Goal: Task Accomplishment & Management: Manage account settings

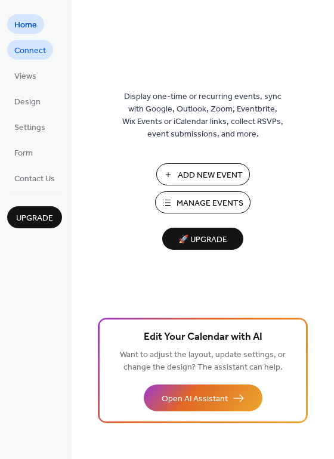
click at [41, 51] on span "Connect" at bounding box center [30, 51] width 32 height 13
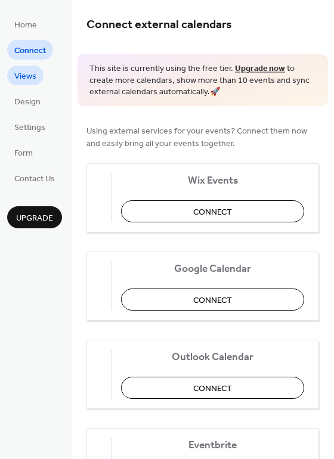
click at [24, 78] on span "Views" at bounding box center [25, 76] width 22 height 13
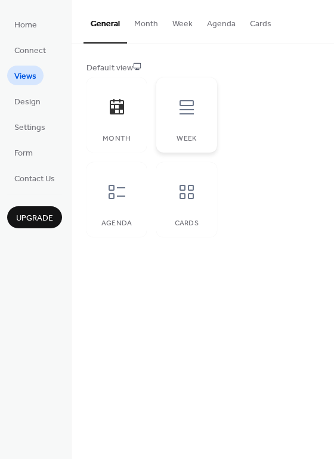
click at [198, 126] on div "Week" at bounding box center [186, 114] width 60 height 75
click at [191, 123] on div at bounding box center [187, 107] width 36 height 36
click at [126, 198] on div at bounding box center [117, 192] width 36 height 36
click at [190, 113] on icon at bounding box center [186, 107] width 14 height 14
click at [128, 126] on div "Month" at bounding box center [116, 114] width 60 height 75
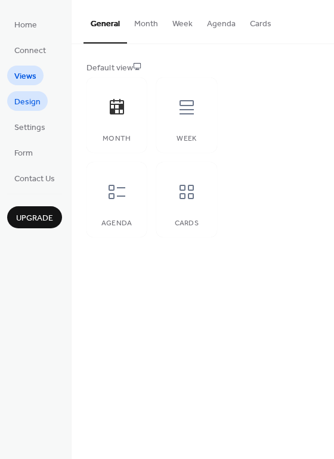
click at [36, 100] on span "Design" at bounding box center [27, 102] width 26 height 13
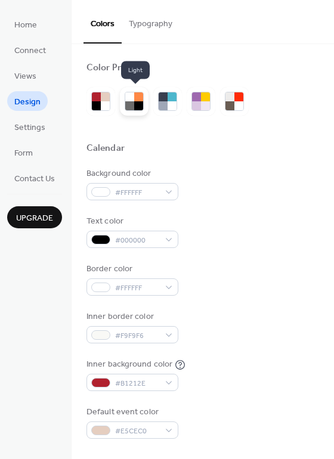
click at [138, 108] on div at bounding box center [138, 105] width 9 height 9
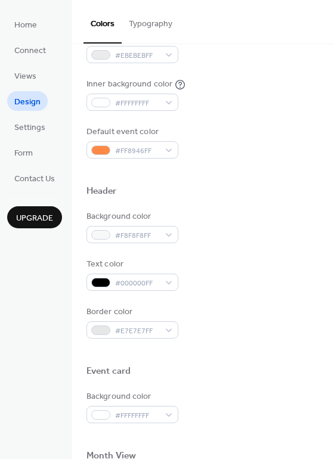
scroll to position [298, 0]
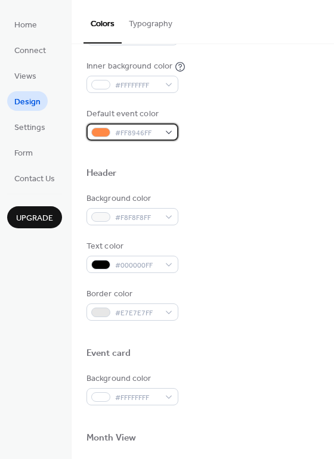
click at [134, 138] on span "#FF8946FF" at bounding box center [137, 133] width 44 height 13
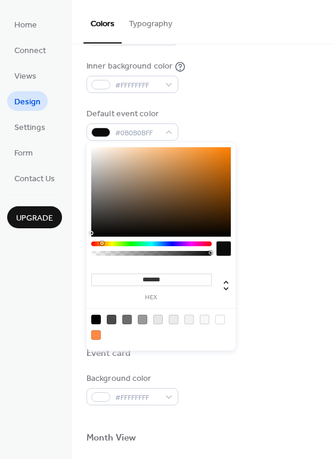
drag, startPoint x: 160, startPoint y: 199, endPoint x: 73, endPoint y: 234, distance: 94.3
click at [73, 234] on body "Home Connect Views Design Settings Form Contact Us Upgrade Design Upgrade Color…" at bounding box center [167, 229] width 334 height 459
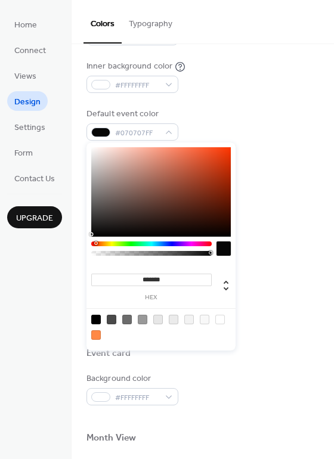
drag, startPoint x: 99, startPoint y: 242, endPoint x: 62, endPoint y: 247, distance: 37.2
click at [62, 247] on body "Home Connect Views Design Settings Form Contact Us Upgrade Design Upgrade Color…" at bounding box center [167, 229] width 334 height 459
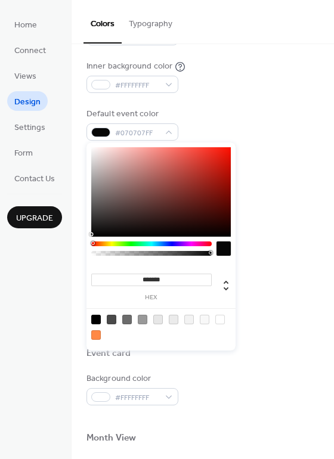
drag, startPoint x: 96, startPoint y: 245, endPoint x: 83, endPoint y: 245, distance: 12.5
click at [83, 245] on body "Home Connect Views Design Settings Form Contact Us Upgrade Design Upgrade Color…" at bounding box center [167, 229] width 334 height 459
type input "*******"
drag, startPoint x: 211, startPoint y: 153, endPoint x: 226, endPoint y: 143, distance: 18.0
click at [226, 143] on div "******* hex" at bounding box center [160, 246] width 149 height 208
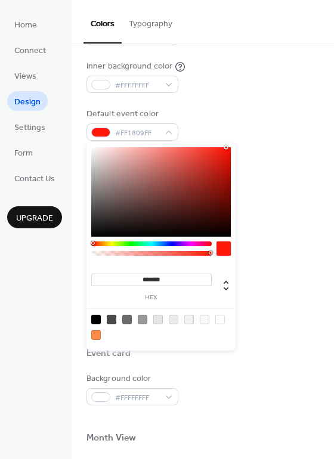
click at [257, 231] on div "Background color #F8F8F8FF Text color #000000FF Border color #E7E7E7FF" at bounding box center [202, 256] width 232 height 128
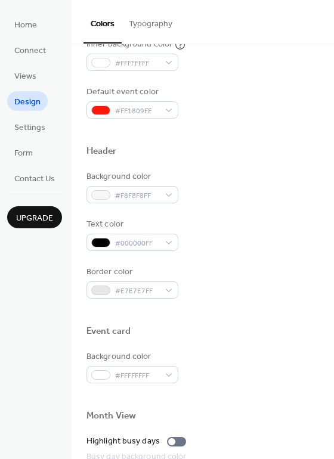
scroll to position [417, 0]
